Goal: Information Seeking & Learning: Learn about a topic

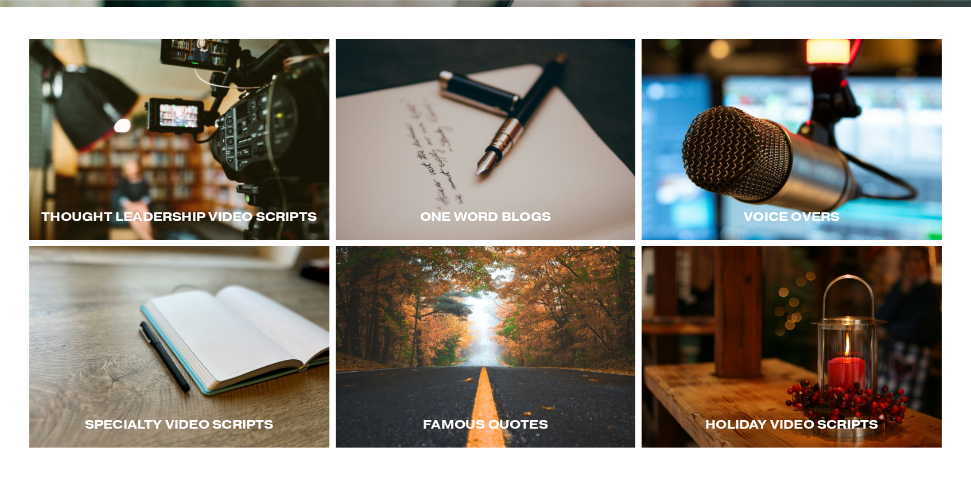
scroll to position [229, 0]
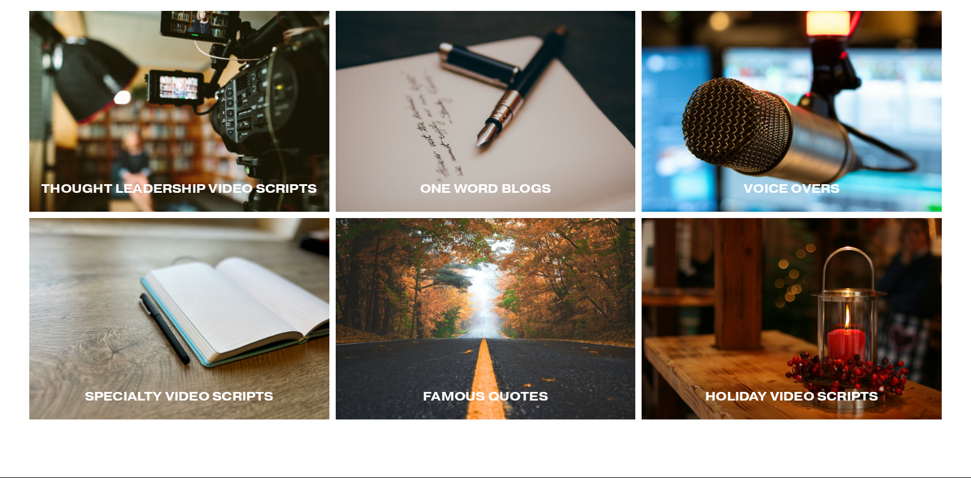
click at [464, 97] on div at bounding box center [486, 111] width 300 height 201
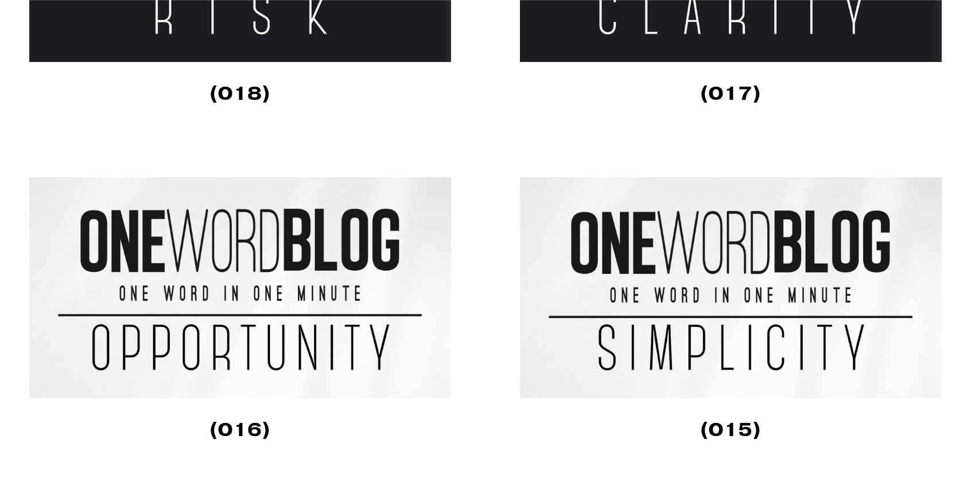
scroll to position [1033, 0]
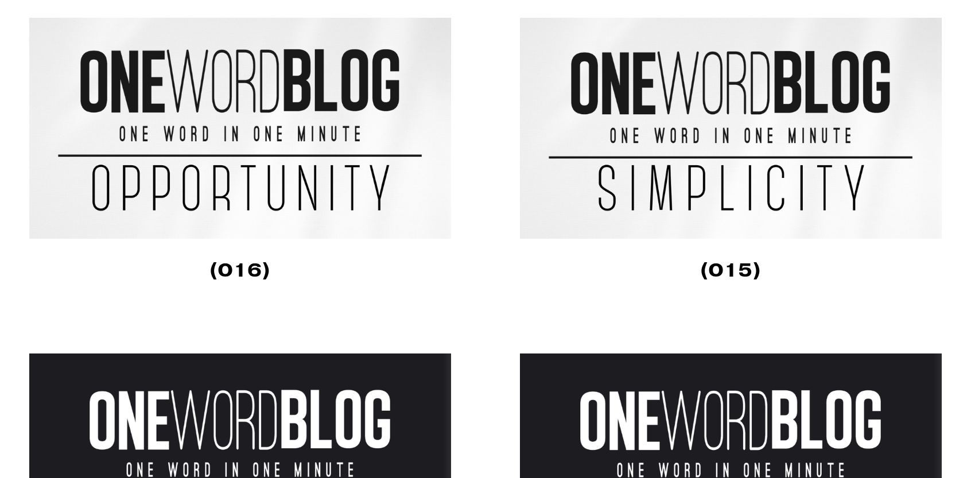
click at [243, 132] on img at bounding box center [240, 128] width 422 height 221
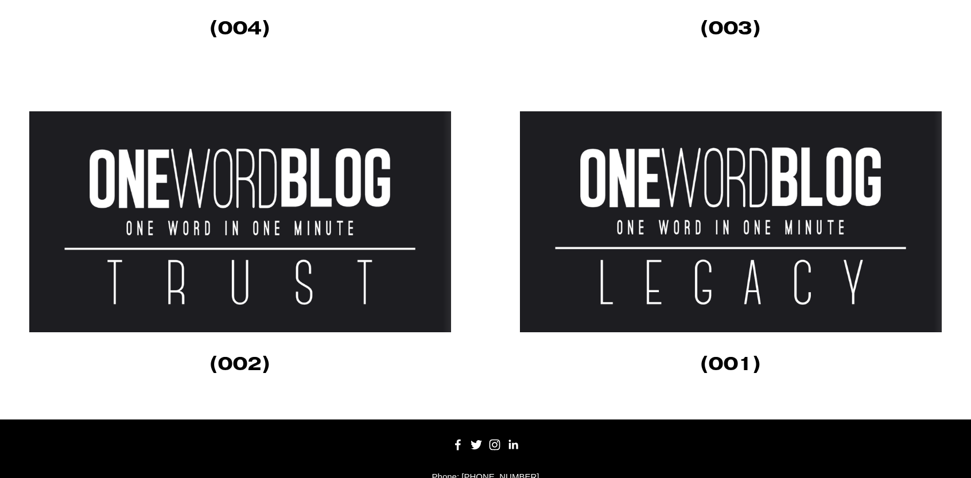
scroll to position [3370, 0]
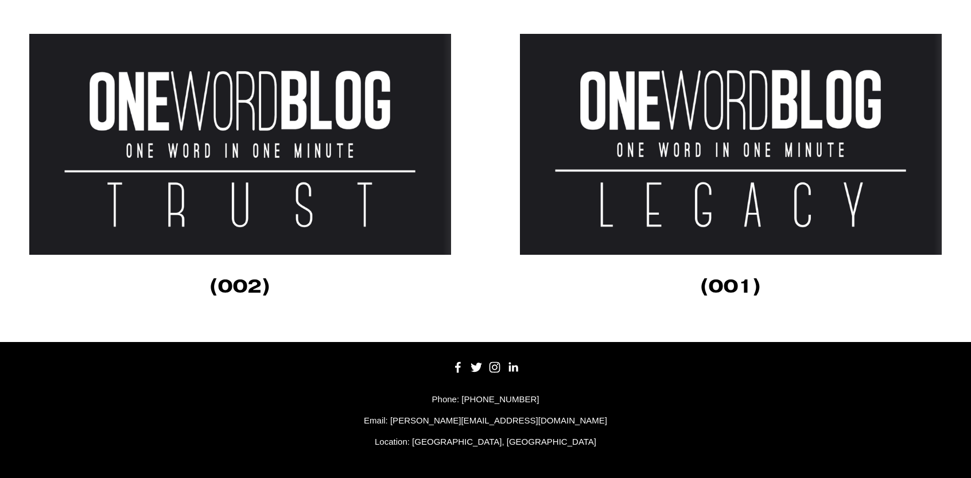
click at [253, 145] on img at bounding box center [240, 144] width 422 height 221
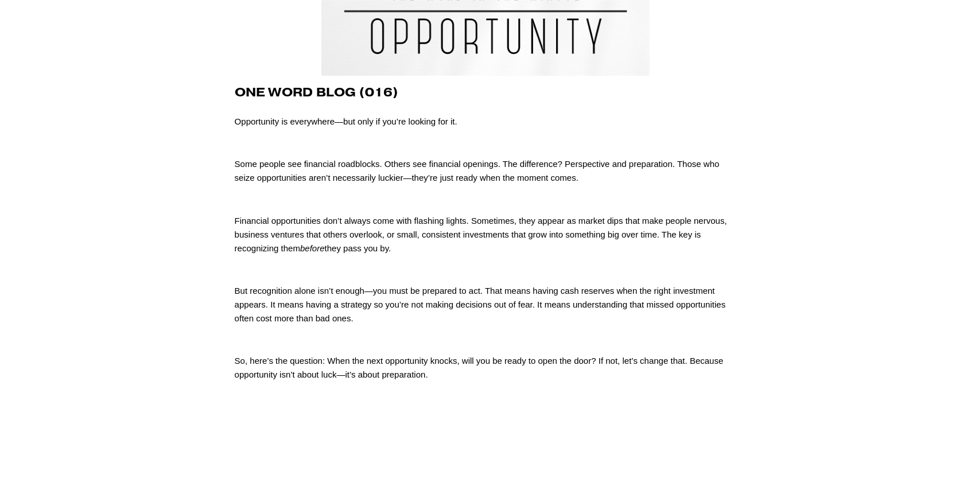
scroll to position [229, 0]
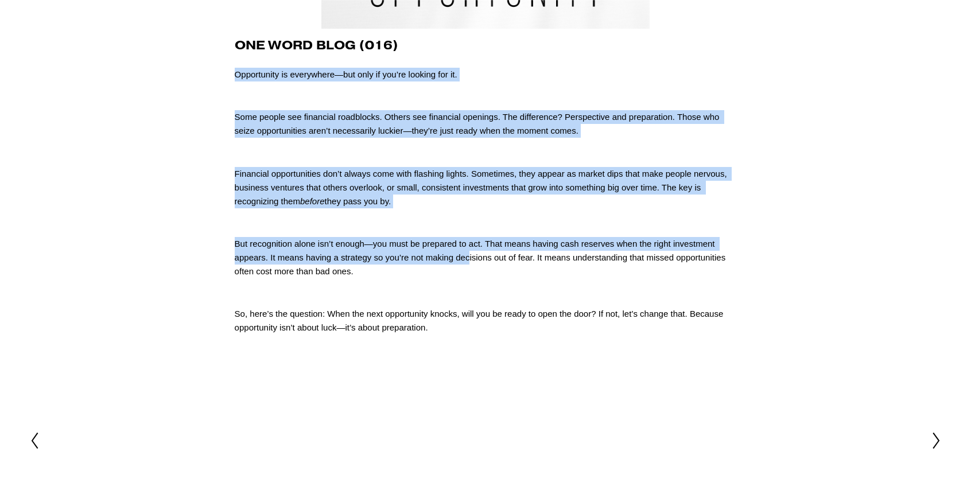
drag, startPoint x: 238, startPoint y: 77, endPoint x: 494, endPoint y: 287, distance: 331.4
click at [484, 275] on div "one word blog (016) Opportunity is everywhere—but only if you’re looking for it…" at bounding box center [486, 186] width 502 height 296
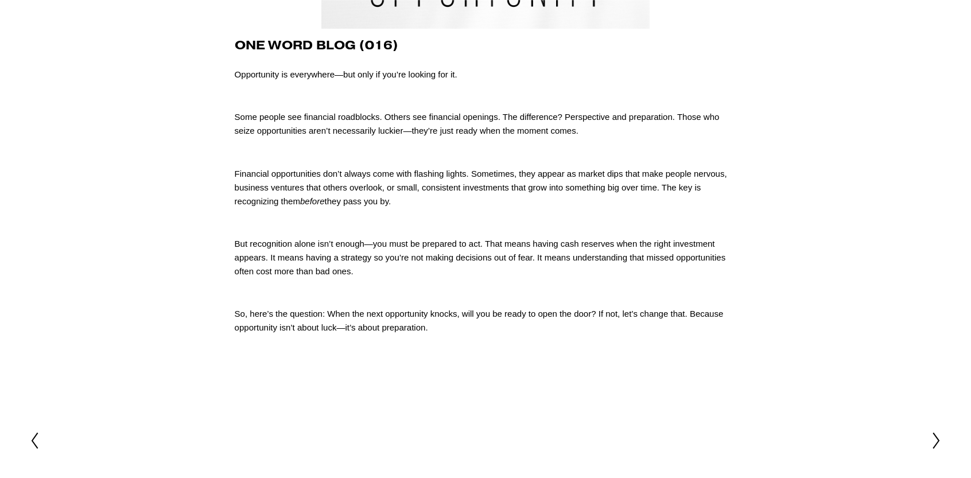
click at [494, 287] on p at bounding box center [486, 293] width 502 height 14
click at [492, 332] on p "So, here’s the question: When the next opportunity knocks, will you be ready to…" at bounding box center [486, 321] width 502 height 28
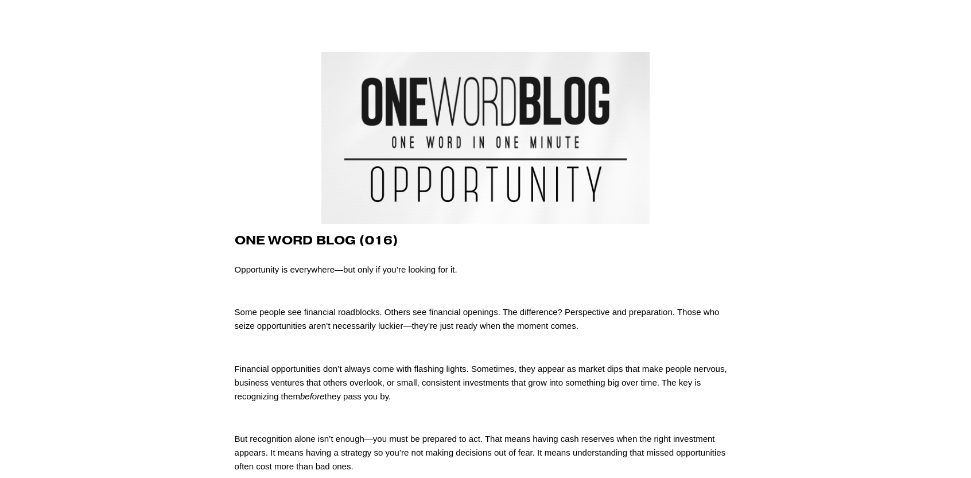
scroll to position [0, 0]
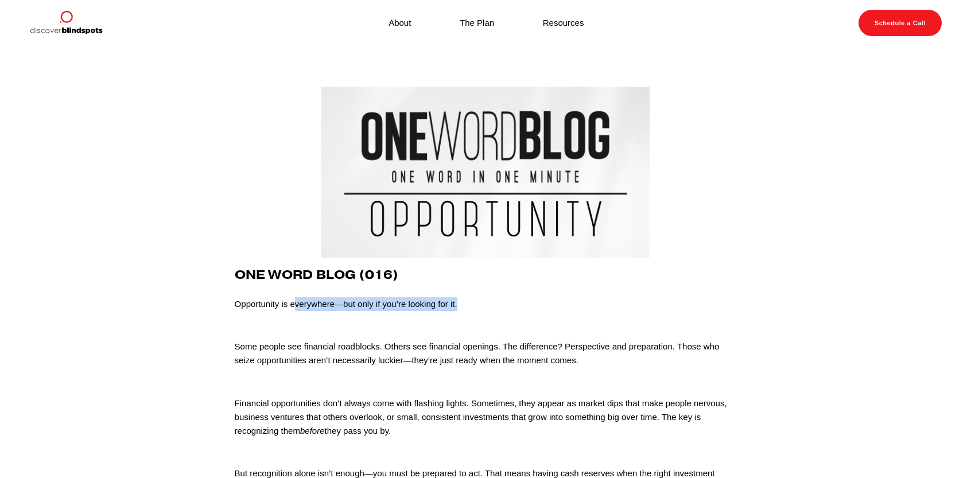
drag, startPoint x: 411, startPoint y: 311, endPoint x: 472, endPoint y: 308, distance: 60.3
click at [472, 308] on p "Opportunity is everywhere—but only if you’re looking for it." at bounding box center [486, 304] width 502 height 14
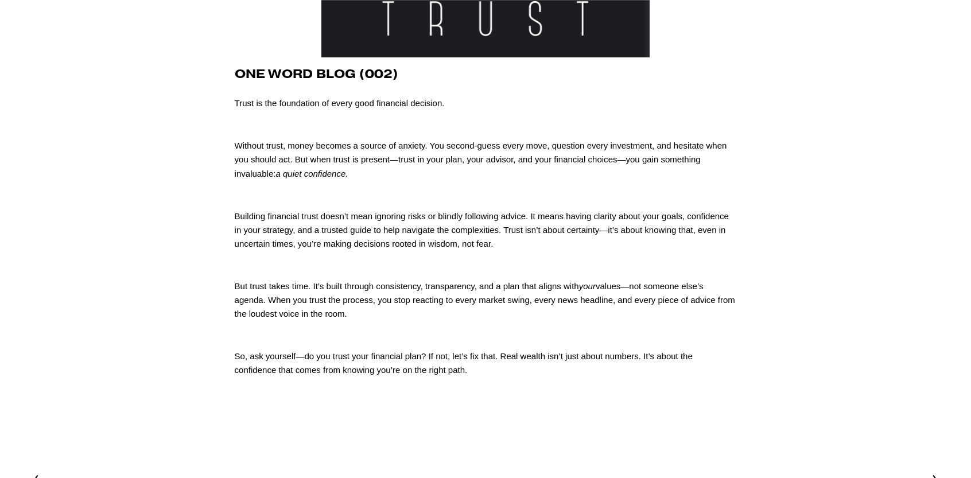
scroll to position [172, 0]
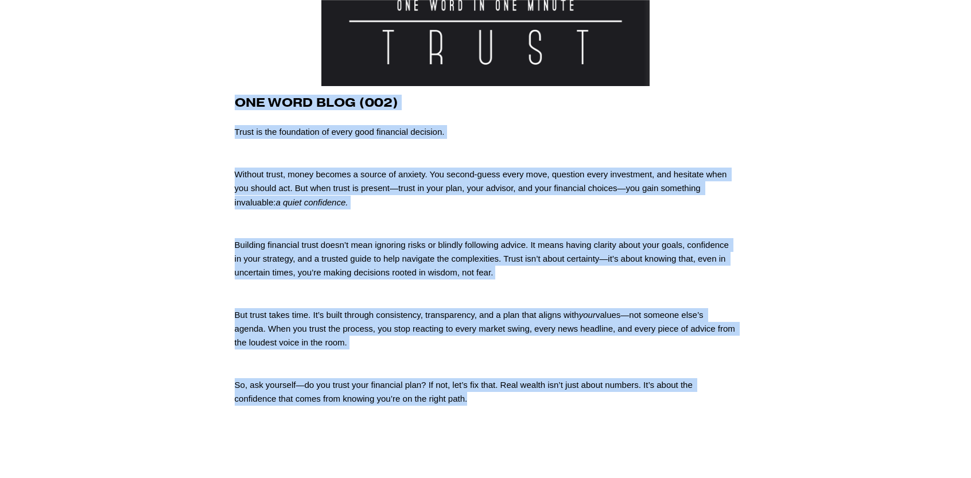
drag, startPoint x: 240, startPoint y: 102, endPoint x: 762, endPoint y: 412, distance: 607.8
click at [764, 425] on article "[DATE] Written By [PERSON_NAME] One Word Blog (002) Trust is the foundation of …" at bounding box center [485, 173] width 971 height 599
click at [763, 409] on article "[DATE] Written By [PERSON_NAME] One Word Blog (002) Trust is the foundation of …" at bounding box center [485, 173] width 971 height 599
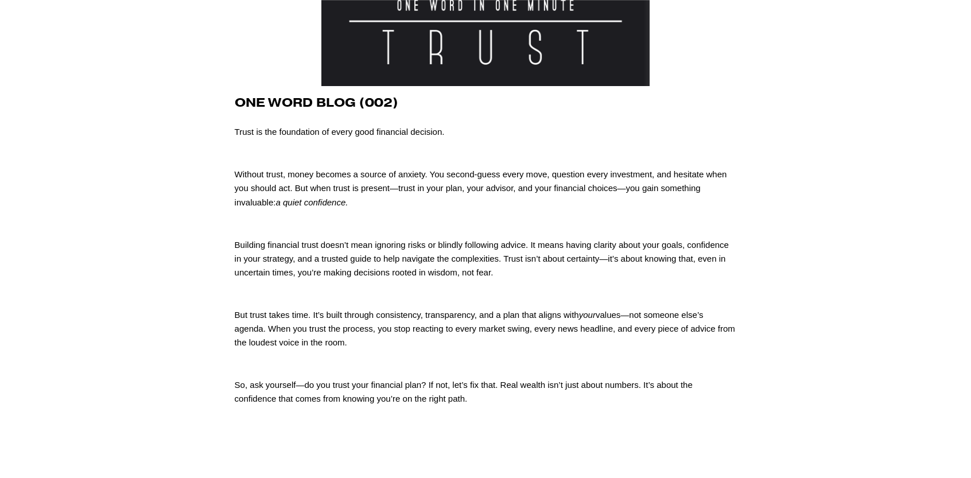
click at [742, 81] on div at bounding box center [485, 1] width 521 height 172
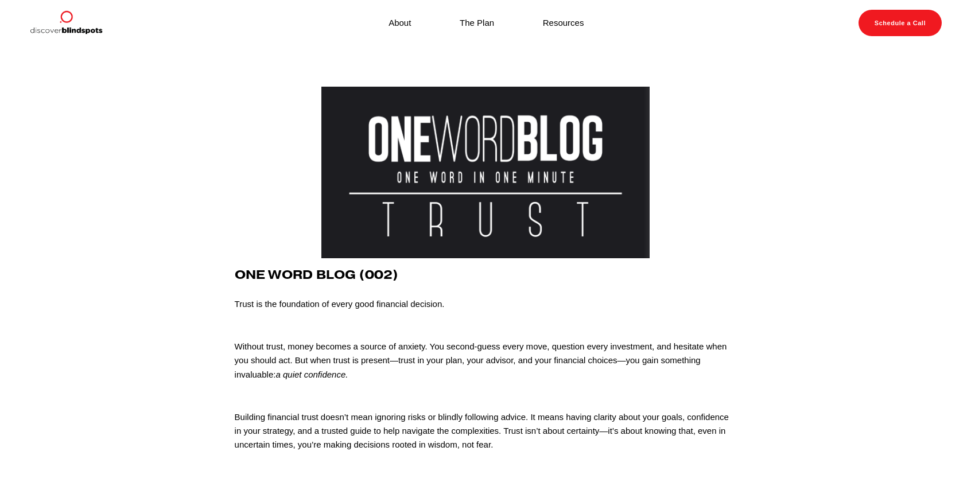
click at [630, 64] on article "[DATE] Written By [PERSON_NAME] One Word Blog (002) Trust is the foundation of …" at bounding box center [485, 345] width 971 height 599
